Goal: Information Seeking & Learning: Learn about a topic

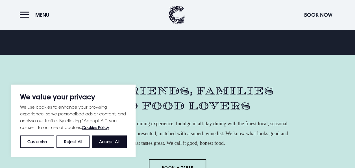
scroll to position [197, 0]
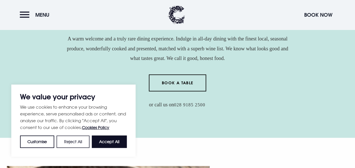
click at [71, 142] on button "Reject All" at bounding box center [72, 141] width 33 height 12
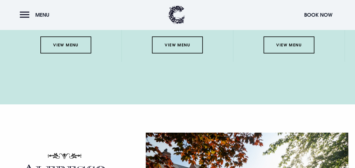
scroll to position [931, 0]
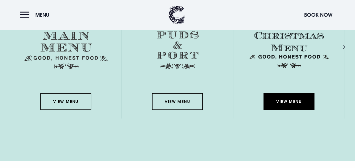
click at [282, 102] on link "View Menu" at bounding box center [288, 101] width 51 height 17
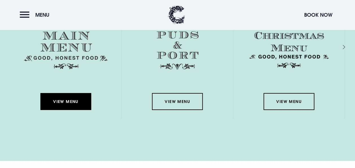
click at [57, 100] on link "View Menu" at bounding box center [65, 101] width 51 height 17
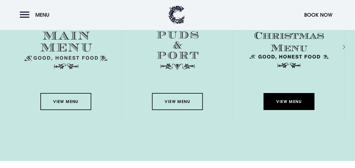
click at [285, 104] on link "View Menu" at bounding box center [288, 101] width 51 height 17
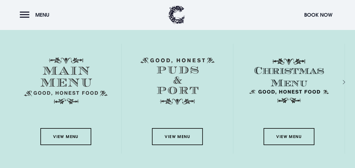
scroll to position [874, 0]
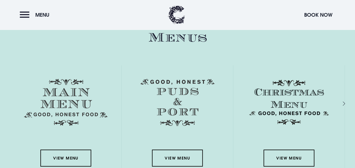
click at [344, 103] on div "Menus View Menu View Menu View Menu View Menu View Menu" at bounding box center [177, 109] width 348 height 159
click at [340, 102] on div "Next slide" at bounding box center [337, 103] width 5 height 8
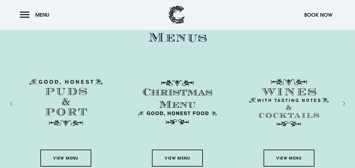
click at [344, 103] on div "Menus View Menu View Menu View Menu View Menu View Menu" at bounding box center [177, 109] width 348 height 159
click at [340, 101] on div "Next slide" at bounding box center [337, 103] width 5 height 8
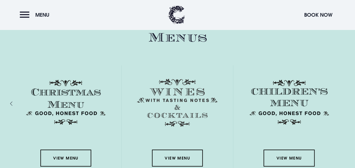
click at [14, 103] on div "Previous slide" at bounding box center [16, 103] width 5 height 8
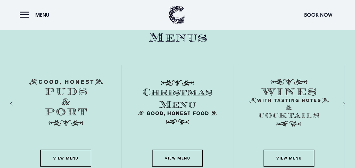
click at [14, 103] on div "Previous slide" at bounding box center [16, 103] width 5 height 8
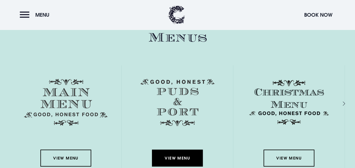
click at [174, 159] on link "View Menu" at bounding box center [177, 157] width 51 height 17
